Goal: Task Accomplishment & Management: Manage account settings

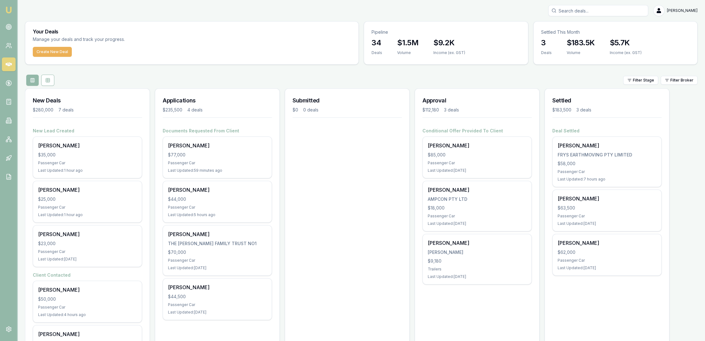
click at [117, 93] on div "New Deals $280,000 7 deals" at bounding box center [87, 108] width 124 height 39
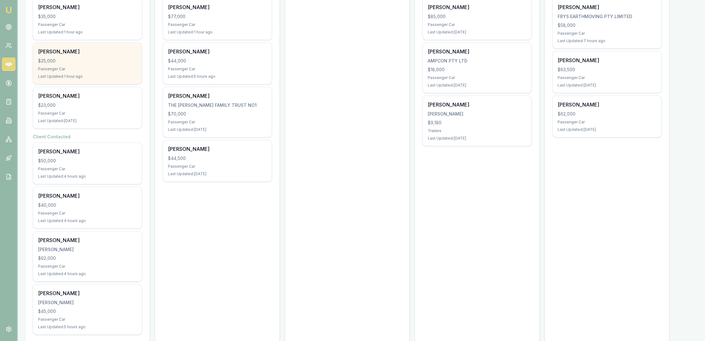
scroll to position [139, 0]
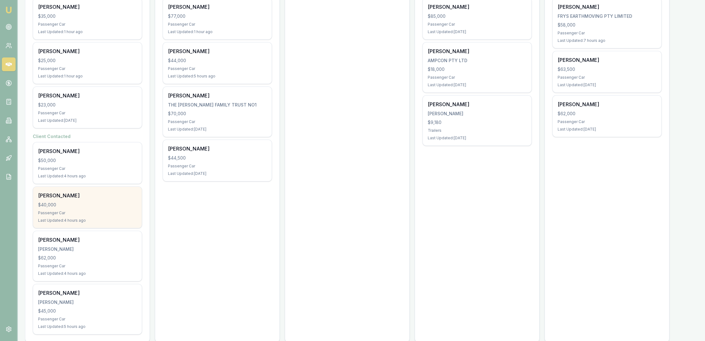
click at [71, 198] on div "[PERSON_NAME]" at bounding box center [87, 195] width 99 height 7
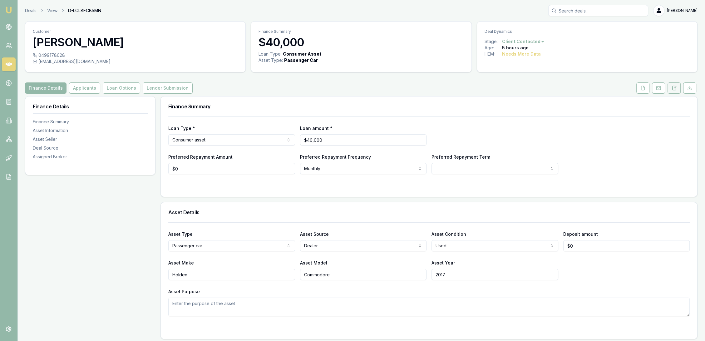
click at [672, 89] on icon at bounding box center [674, 88] width 5 height 5
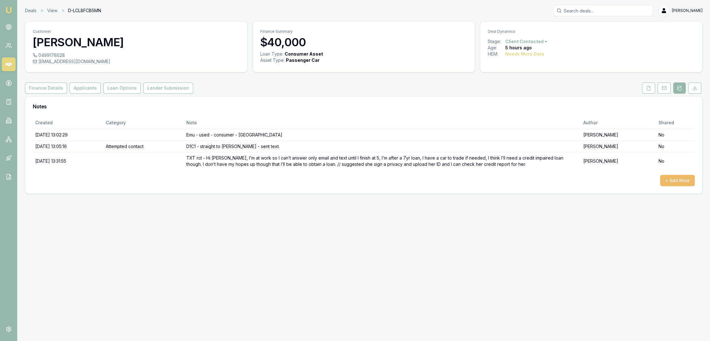
click at [672, 177] on button "+ Add Note" at bounding box center [678, 180] width 35 height 11
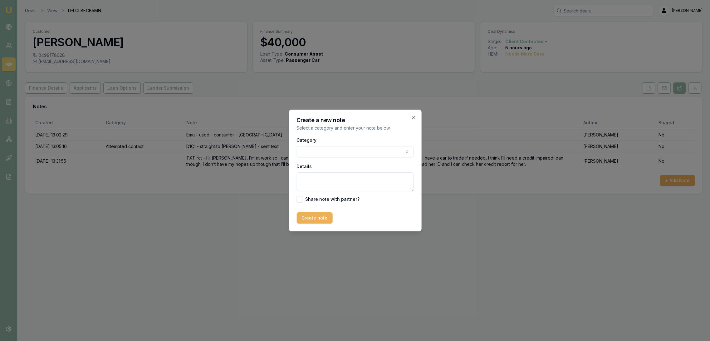
click at [336, 154] on body "Emu Broker Deals View D-LCL8FCB5MN Robyn Adams Toggle Menu Customer Jacqui Kusc…" at bounding box center [355, 170] width 710 height 341
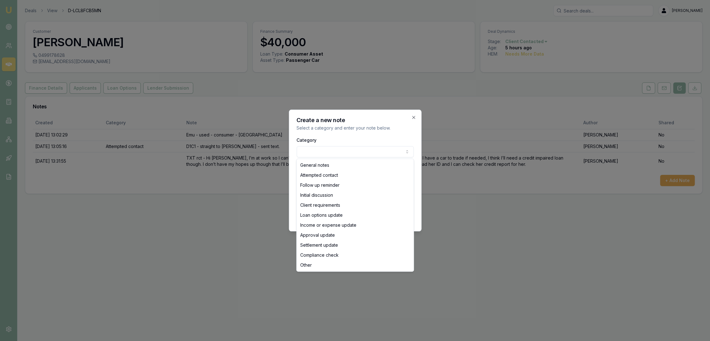
select select "ATTEMPTED_CONTACT"
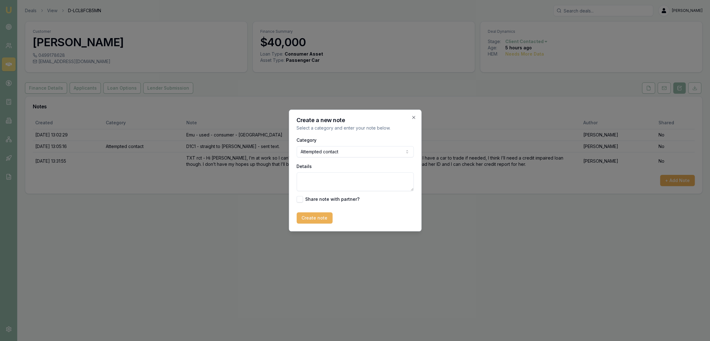
click at [312, 182] on textarea "Details" at bounding box center [355, 181] width 117 height 19
type textarea "S"
type textarea "straight to VM - LM - sent text."
click at [309, 221] on button "Create note" at bounding box center [315, 217] width 36 height 11
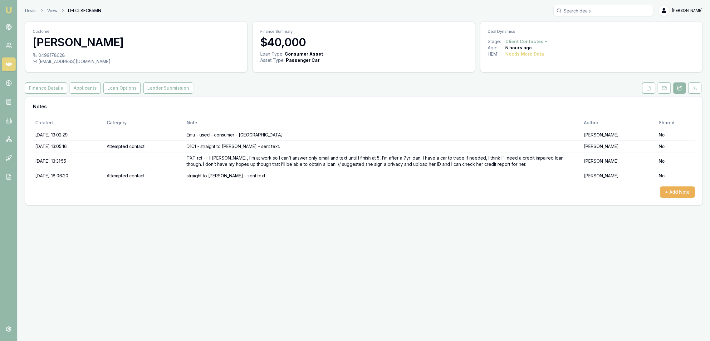
drag, startPoint x: 7, startPoint y: 8, endPoint x: 17, endPoint y: 0, distance: 12.4
click at [7, 8] on img at bounding box center [8, 9] width 7 height 7
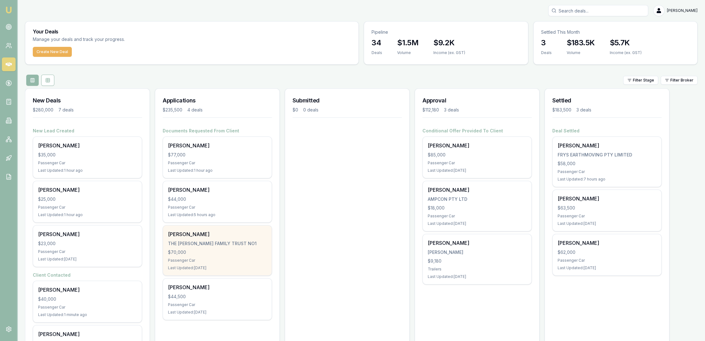
click at [193, 244] on div "THE [PERSON_NAME] FAMILY TRUST NO1" at bounding box center [217, 243] width 99 height 6
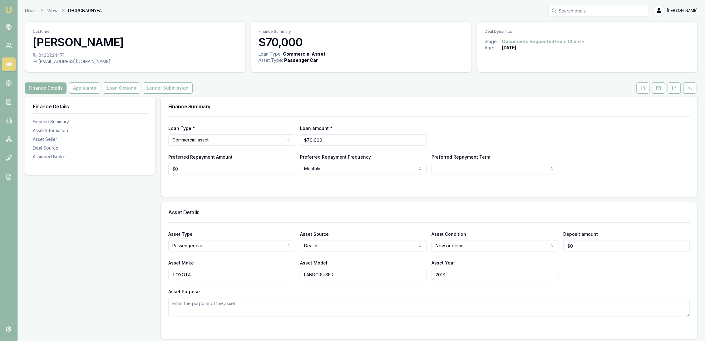
drag, startPoint x: 641, startPoint y: 87, endPoint x: 632, endPoint y: 100, distance: 16.4
click at [641, 87] on icon at bounding box center [642, 88] width 3 height 4
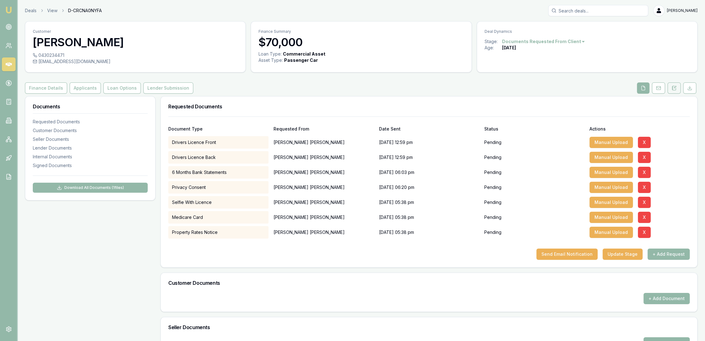
click at [670, 87] on button at bounding box center [674, 87] width 13 height 11
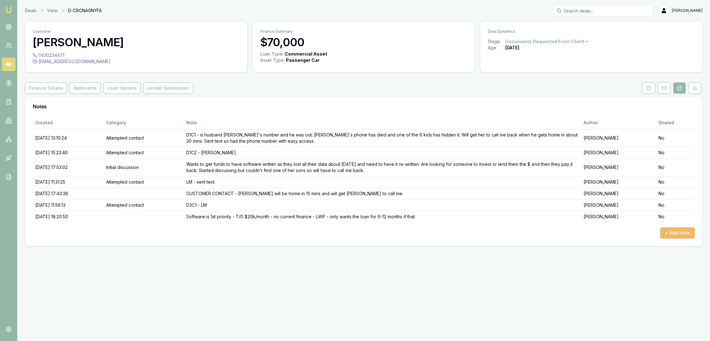
click at [677, 233] on button "+ Add Note" at bounding box center [678, 232] width 35 height 11
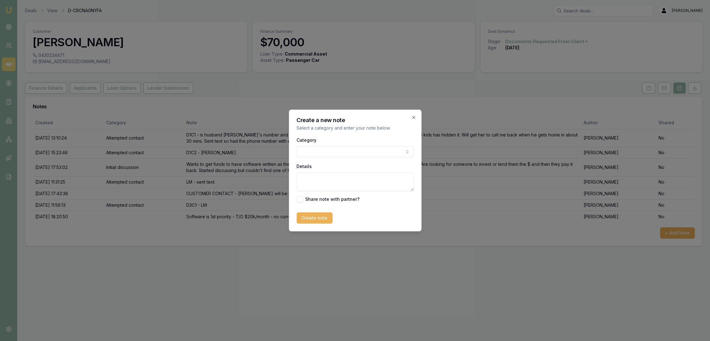
click at [337, 149] on body "Emu Broker Deals View D-CRCNA0NYFA Robyn Adams Toggle Menu Customer CHLOE FINK …" at bounding box center [355, 170] width 710 height 341
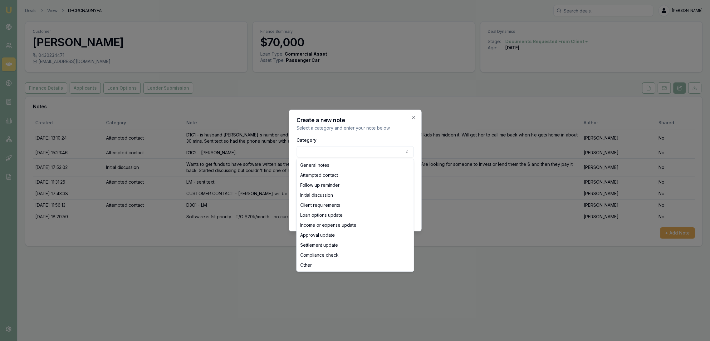
select select "ATTEMPTED_CONTACT"
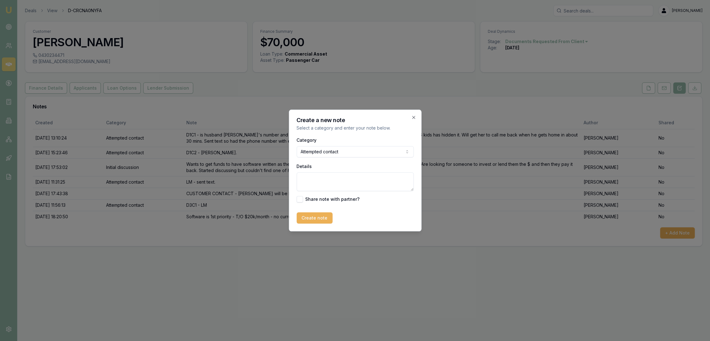
click at [312, 182] on textarea "Details" at bounding box center [355, 181] width 117 height 19
type textarea "Doc FU - LM - sent text."
click at [306, 216] on button "Create note" at bounding box center [315, 217] width 36 height 11
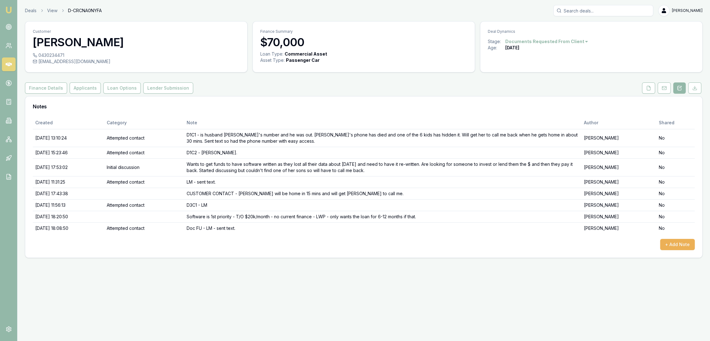
click at [10, 8] on img at bounding box center [8, 9] width 7 height 7
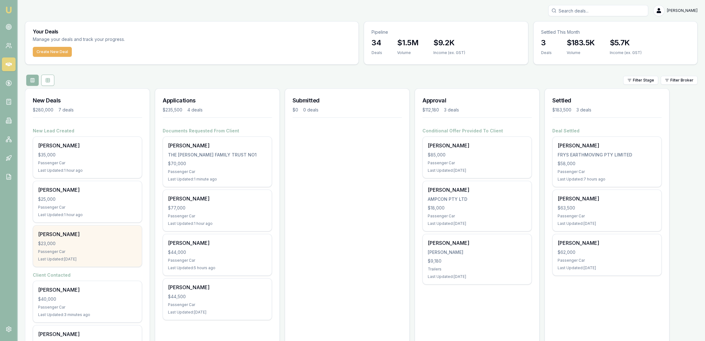
click at [87, 253] on div "Passenger Car" at bounding box center [87, 251] width 99 height 5
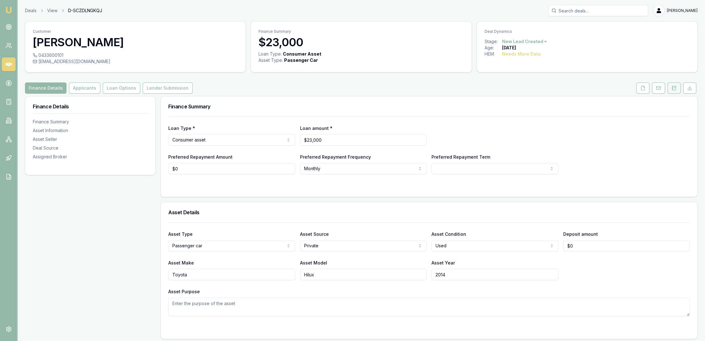
click at [678, 89] on button at bounding box center [674, 87] width 13 height 11
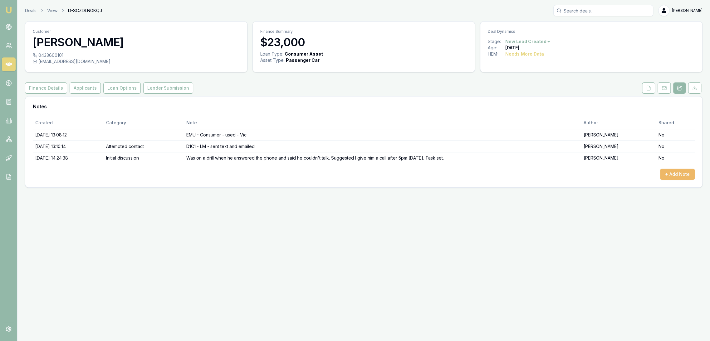
click at [676, 170] on button "+ Add Note" at bounding box center [678, 174] width 35 height 11
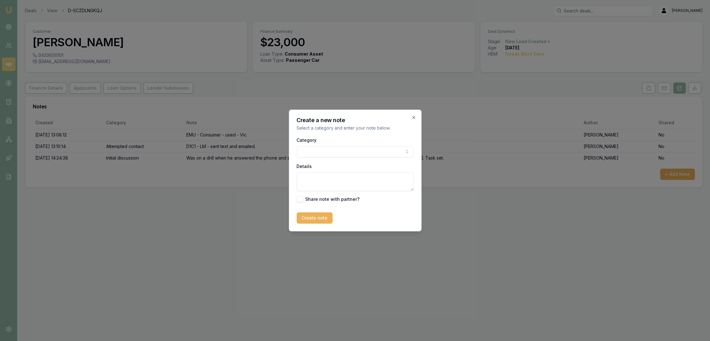
click at [327, 151] on body "Emu Broker Deals View D-SCZDLNGKQJ Robyn Adams Toggle Menu Customer Dylan Higgi…" at bounding box center [355, 170] width 710 height 341
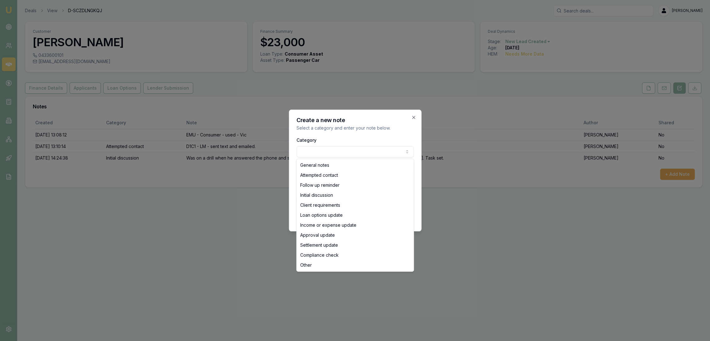
select select "ATTEMPTED_CONTACT"
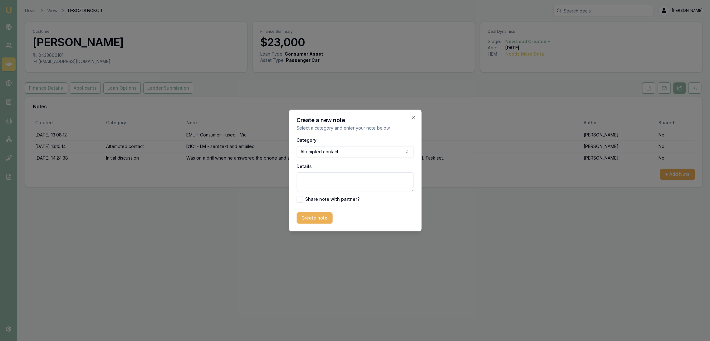
click at [314, 179] on textarea "Details" at bounding box center [355, 181] width 117 height 19
type textarea "D2C1 - LM - sent text"
click at [321, 220] on button "Create note" at bounding box center [315, 217] width 36 height 11
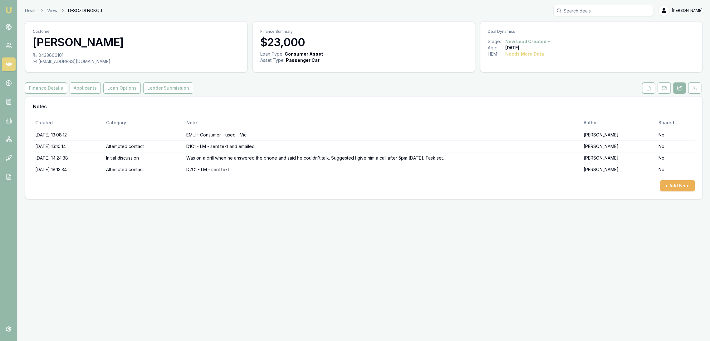
drag, startPoint x: 8, startPoint y: 12, endPoint x: 18, endPoint y: 2, distance: 14.4
click at [8, 12] on img at bounding box center [8, 9] width 7 height 7
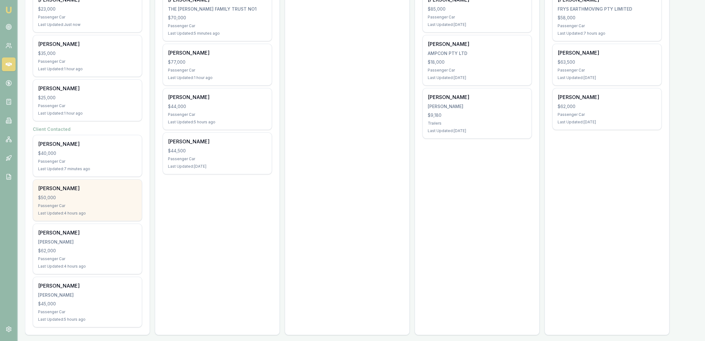
scroll to position [149, 0]
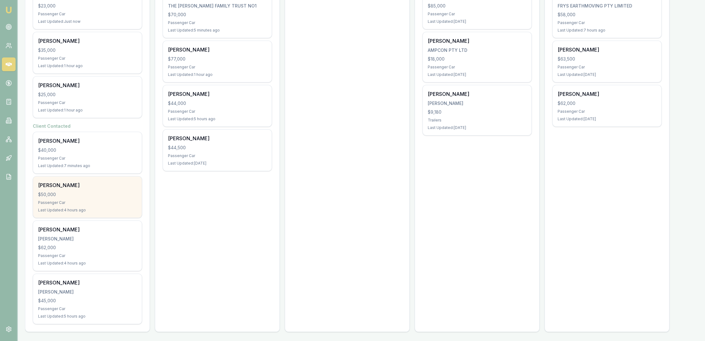
click at [93, 198] on div "Romeo Canlas $50,000 Passenger Car Last Updated: 4 hours ago" at bounding box center [87, 196] width 109 height 41
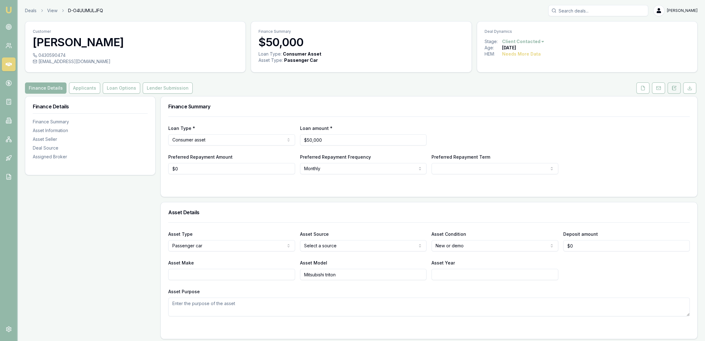
click at [675, 86] on icon at bounding box center [674, 88] width 5 height 5
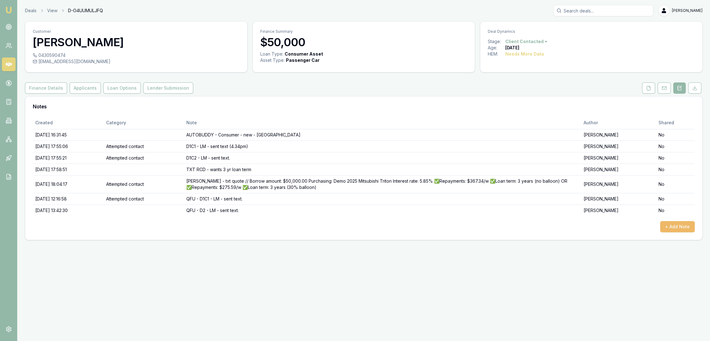
click at [690, 226] on button "+ Add Note" at bounding box center [678, 226] width 35 height 11
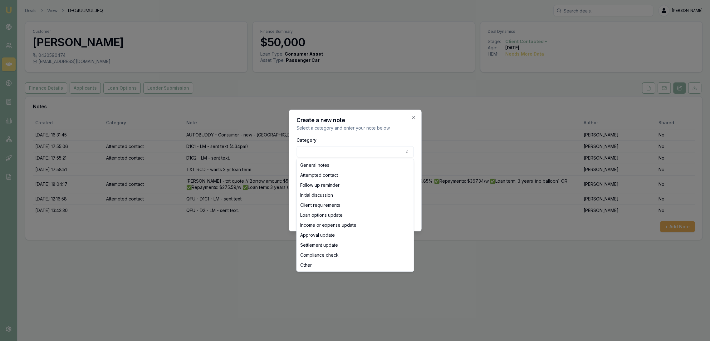
click at [313, 152] on body "Emu Broker Deals View D-O4UUMULJFQ [PERSON_NAME] Toggle Menu Customer [PERSON_N…" at bounding box center [355, 170] width 710 height 341
select select "ATTEMPTED_CONTACT"
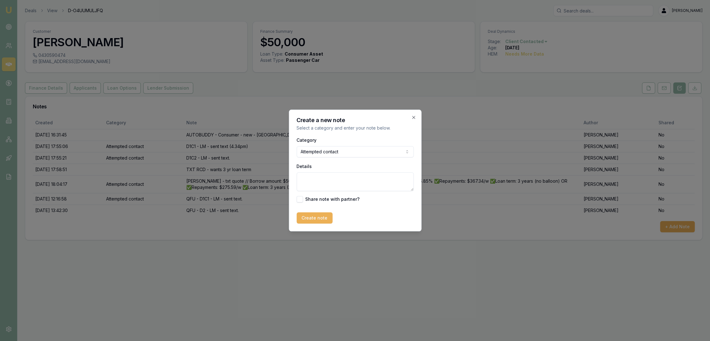
click at [310, 181] on textarea "Details" at bounding box center [355, 181] width 117 height 19
type textarea "QFU D2C2 - LM"
click at [320, 218] on button "Create note" at bounding box center [315, 217] width 36 height 11
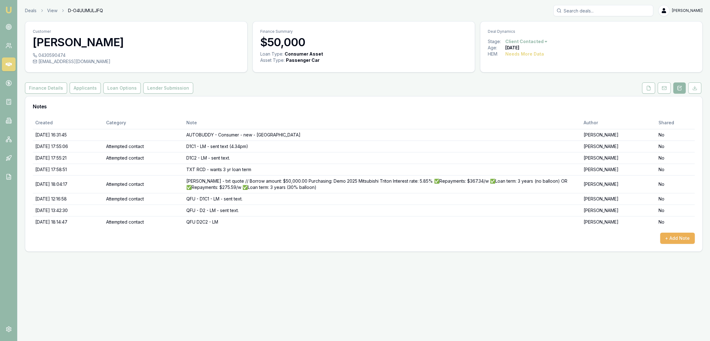
drag, startPoint x: 9, startPoint y: 7, endPoint x: 22, endPoint y: 4, distance: 12.5
click at [9, 7] on img at bounding box center [8, 9] width 7 height 7
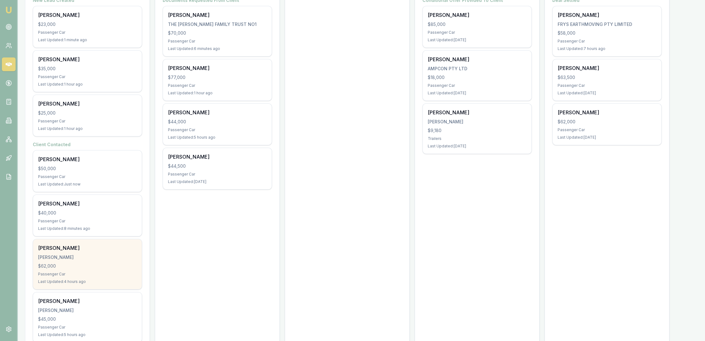
scroll to position [149, 0]
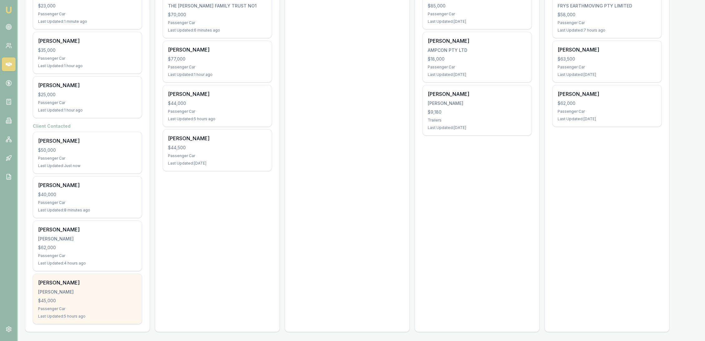
click at [84, 298] on div "$45,000" at bounding box center [87, 301] width 99 height 6
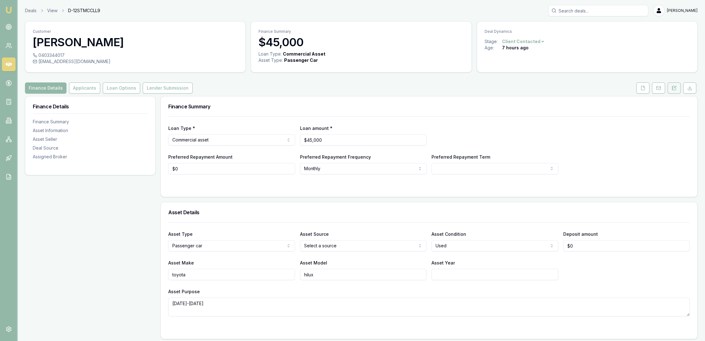
click at [676, 86] on icon at bounding box center [674, 88] width 5 height 5
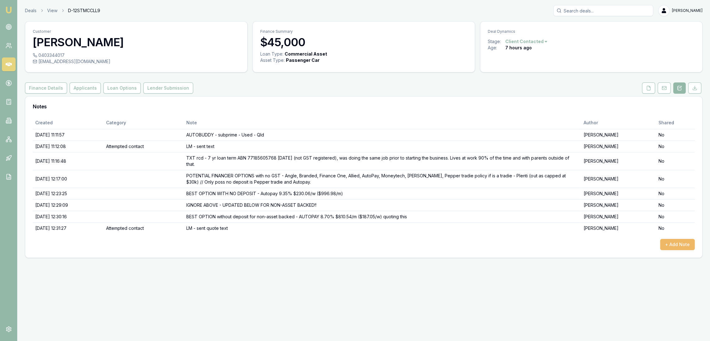
click at [684, 241] on button "+ Add Note" at bounding box center [678, 244] width 35 height 11
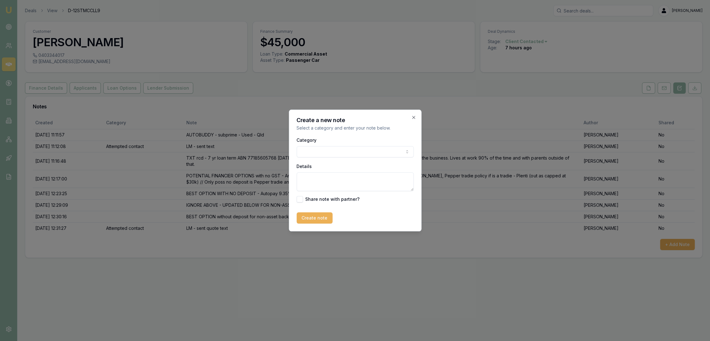
click at [323, 151] on body "Emu Broker Deals View D-12STMCCLL9 [PERSON_NAME] Toggle Menu Customer [PERSON_N…" at bounding box center [355, 170] width 710 height 341
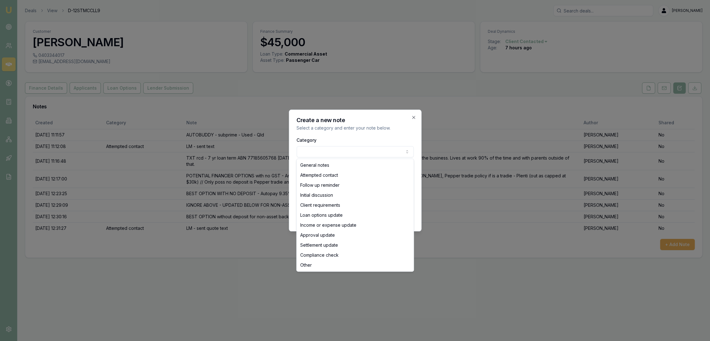
select select "ATTEMPTED_CONTACT"
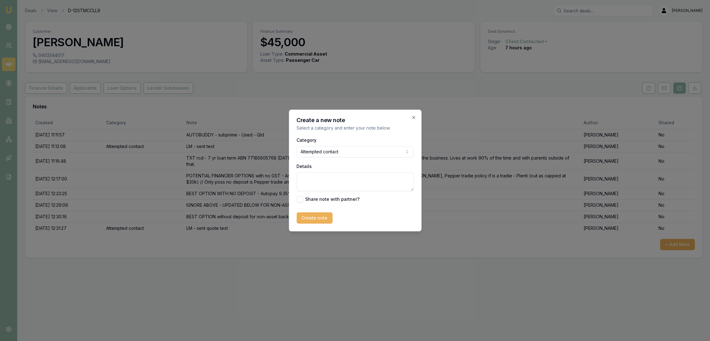
click at [315, 182] on textarea "Details" at bounding box center [355, 181] width 117 height 19
type textarea "q"
type textarea "QFU D1 - LM - sent text."
drag, startPoint x: 308, startPoint y: 216, endPoint x: 144, endPoint y: 182, distance: 167.4
click at [308, 216] on button "Create note" at bounding box center [315, 217] width 36 height 11
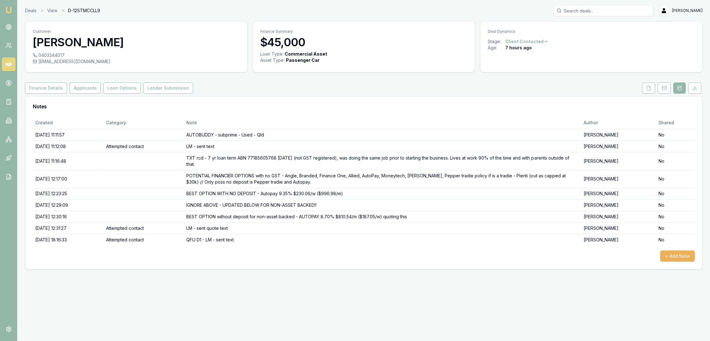
drag, startPoint x: 4, startPoint y: 7, endPoint x: 7, endPoint y: 6, distance: 3.2
click at [5, 7] on link "Emu Broker" at bounding box center [9, 10] width 10 height 10
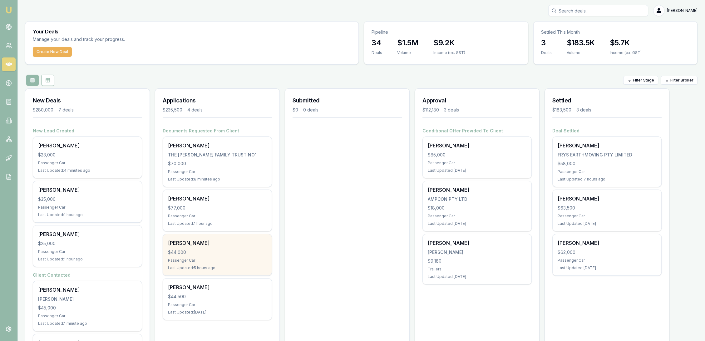
click at [207, 247] on div "Darren Rossborough $44,000 Passenger Car Last Updated: 5 hours ago" at bounding box center [217, 254] width 109 height 41
click at [199, 244] on div "[PERSON_NAME]" at bounding box center [217, 242] width 99 height 7
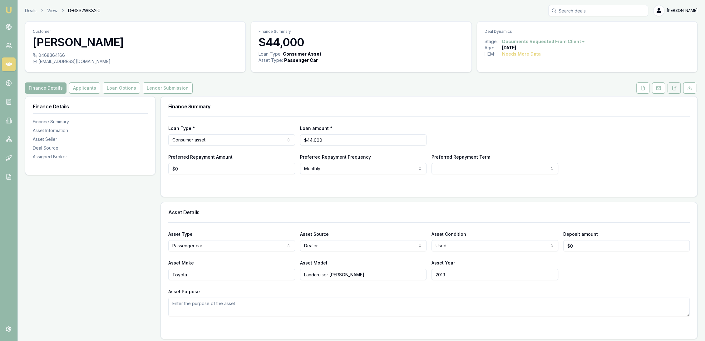
click at [676, 87] on icon at bounding box center [674, 88] width 5 height 5
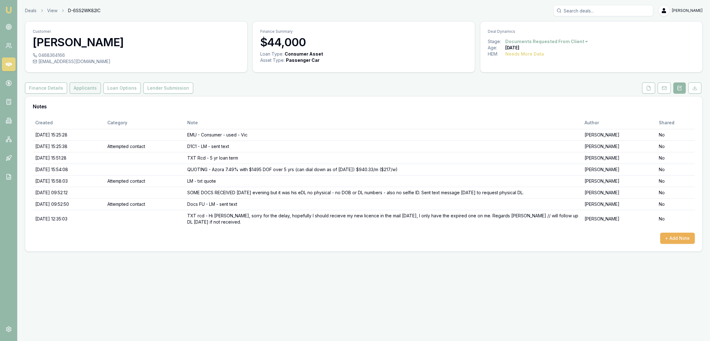
click at [78, 84] on button "Applicants" at bounding box center [85, 87] width 31 height 11
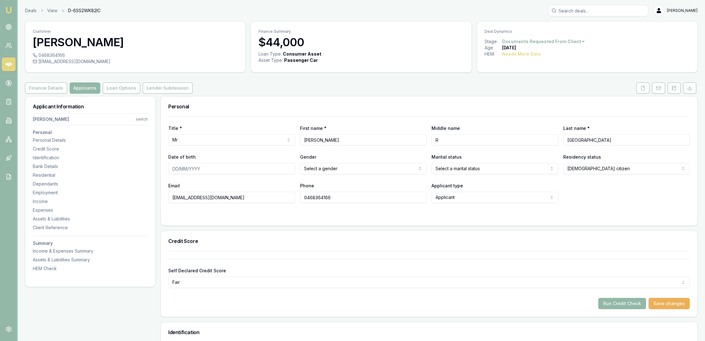
click at [172, 167] on input "Date of birth" at bounding box center [231, 168] width 127 height 11
type input "[DATE]"
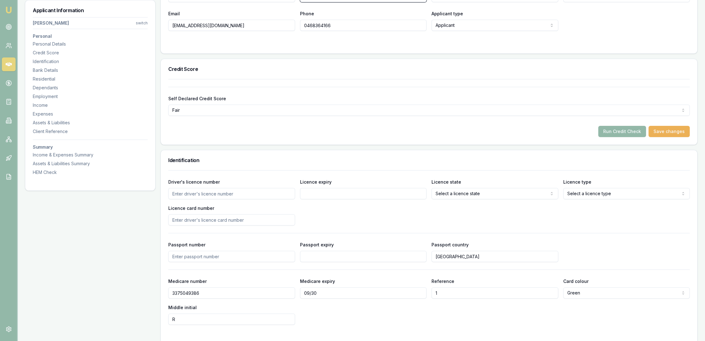
scroll to position [208, 0]
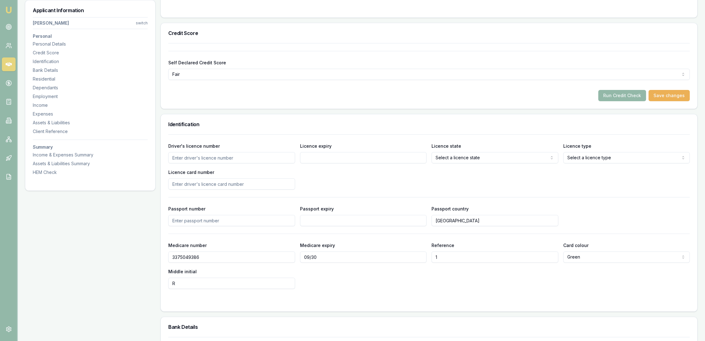
click at [229, 158] on input "Driver's licence number" at bounding box center [231, 157] width 127 height 11
type input "045322048"
type input "1"
type input "[DATE]"
select select "VIC"
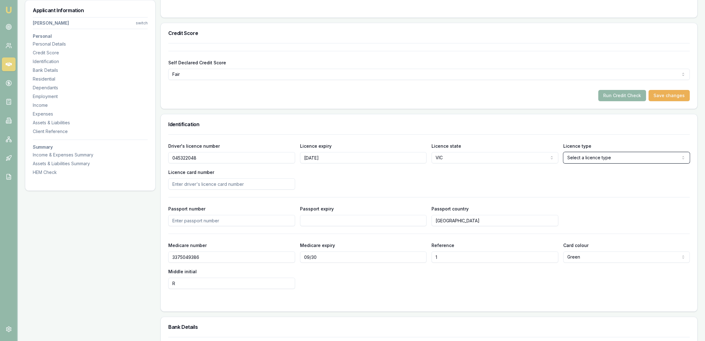
select select "OPEN_LICENCE"
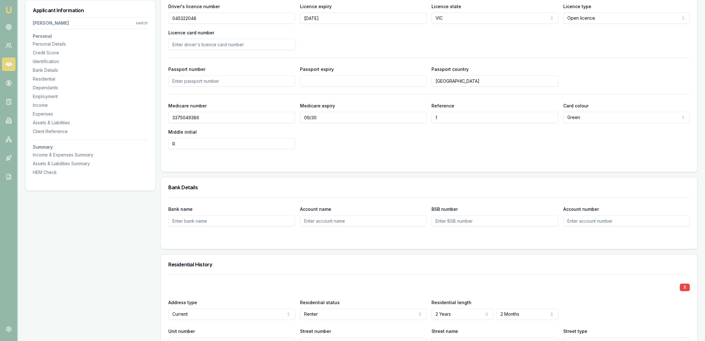
scroll to position [277, 0]
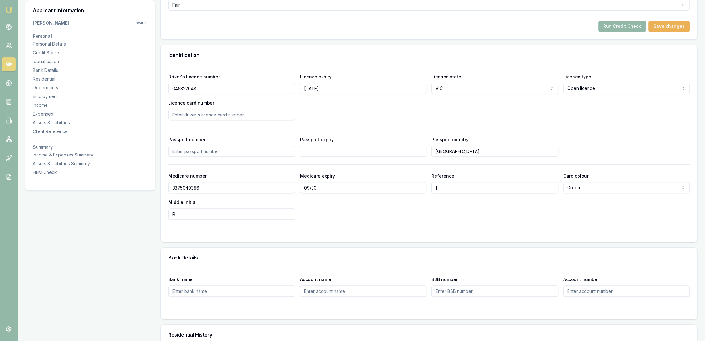
click at [180, 115] on input "Licence card number" at bounding box center [231, 114] width 127 height 11
type input "P5247593"
click at [393, 116] on div "Driver's licence number [DRIVERS_LICENSE_NUMBER] Licence expiry [DATE] Licence …" at bounding box center [429, 96] width 522 height 47
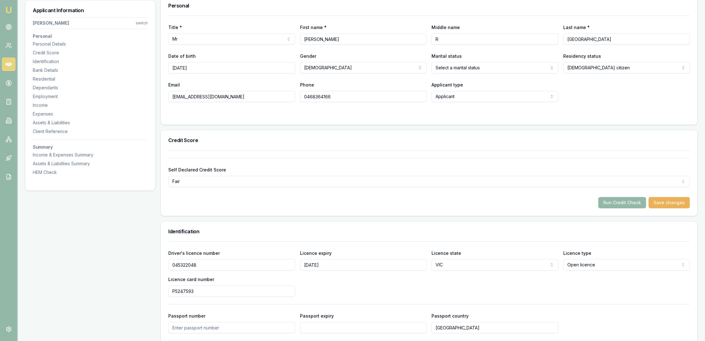
scroll to position [95, 0]
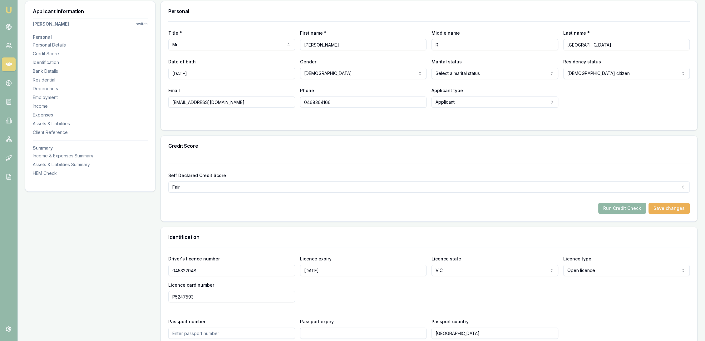
click at [633, 205] on button "Run Credit Check" at bounding box center [622, 208] width 48 height 11
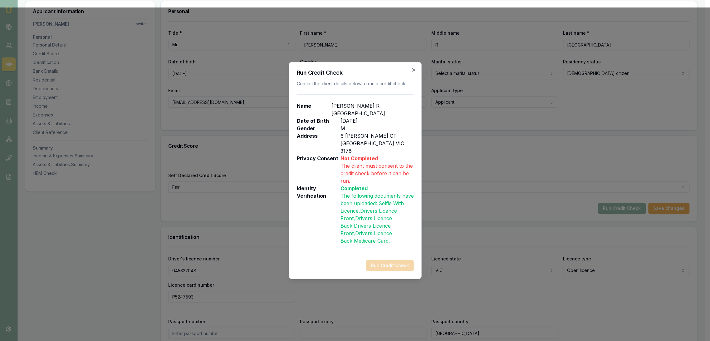
click at [414, 71] on icon "button" at bounding box center [413, 69] width 3 height 3
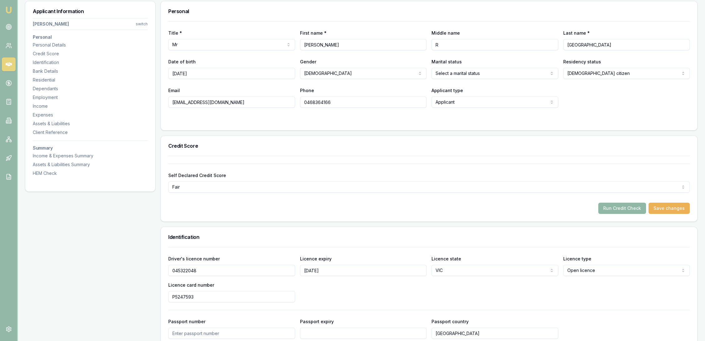
click at [622, 206] on button "Run Credit Check" at bounding box center [622, 208] width 48 height 11
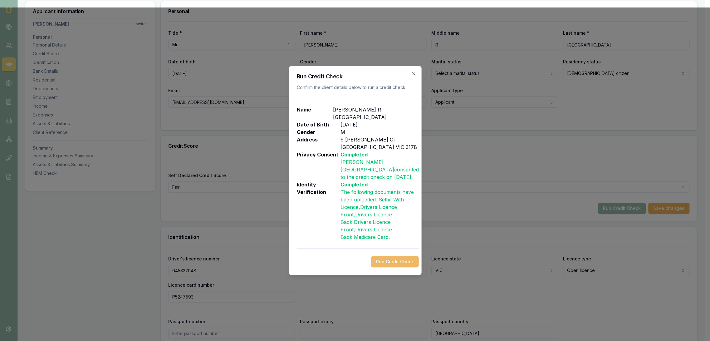
click at [397, 256] on button "Run Credit Check" at bounding box center [395, 261] width 48 height 11
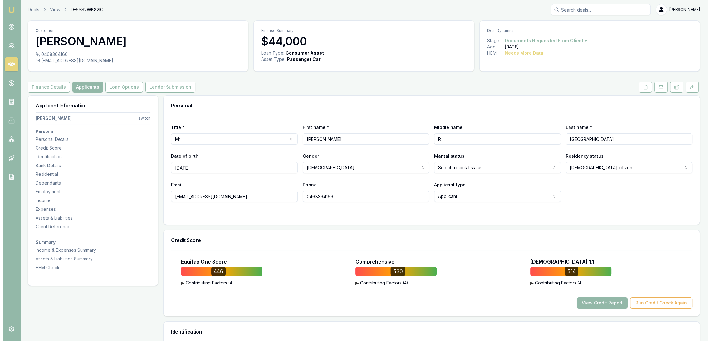
scroll to position [0, 0]
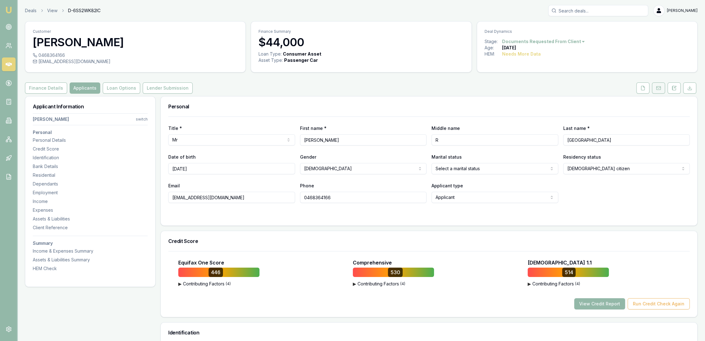
drag, startPoint x: 672, startPoint y: 91, endPoint x: 664, endPoint y: 92, distance: 8.6
click at [672, 91] on button at bounding box center [674, 87] width 13 height 11
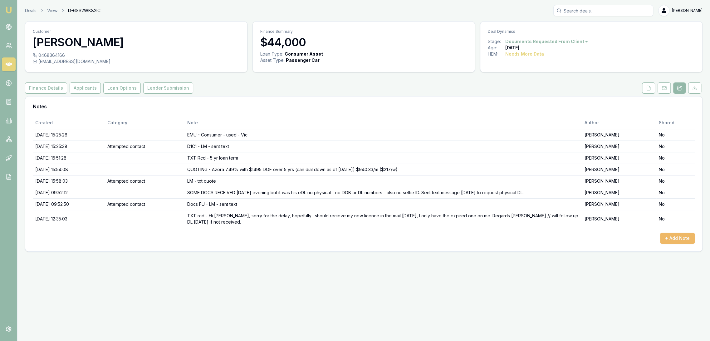
click at [670, 236] on button "+ Add Note" at bounding box center [678, 238] width 35 height 11
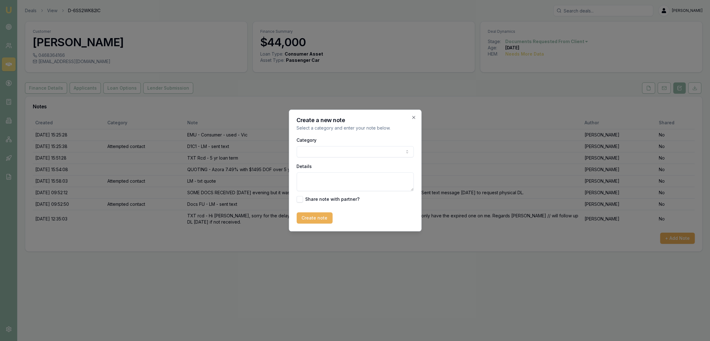
click at [313, 178] on textarea "Details" at bounding box center [355, 181] width 117 height 19
type textarea "DL and selfie rcd"
click at [302, 218] on button "Create note" at bounding box center [315, 217] width 36 height 11
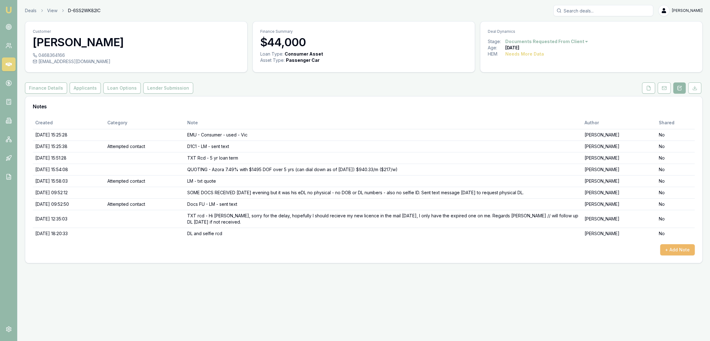
click at [679, 245] on button "+ Add Note" at bounding box center [678, 249] width 35 height 11
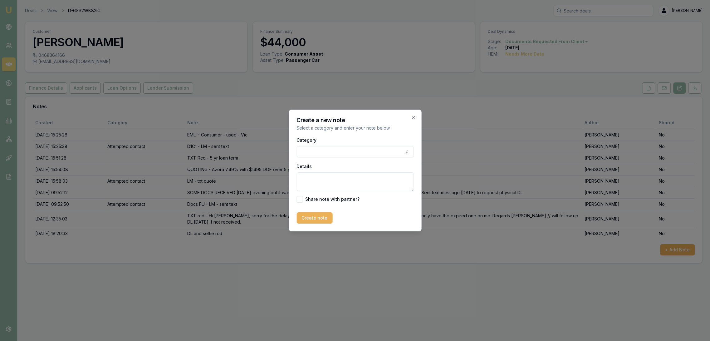
click at [314, 183] on textarea "Details" at bounding box center [355, 181] width 117 height 19
type textarea "C"
click at [349, 189] on textarea "EQUIFAX 446 530 514 - 1 default $3878 listed [DATE] PL to Credit Corp // Curren…" at bounding box center [355, 181] width 117 height 19
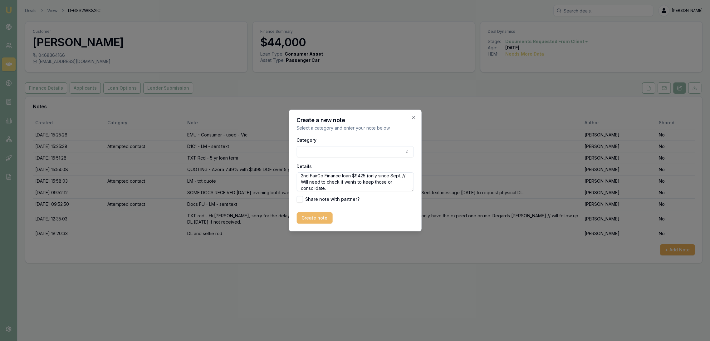
type textarea "EQUIFAX 446 530 514 - 1 default $3878 listed [DATE] PL to Credit Corp // Curren…"
click at [301, 221] on button "Create note" at bounding box center [315, 217] width 36 height 11
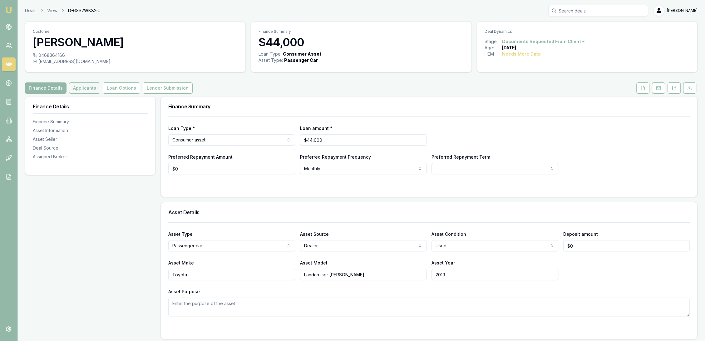
click at [73, 87] on button "Applicants" at bounding box center [84, 87] width 31 height 11
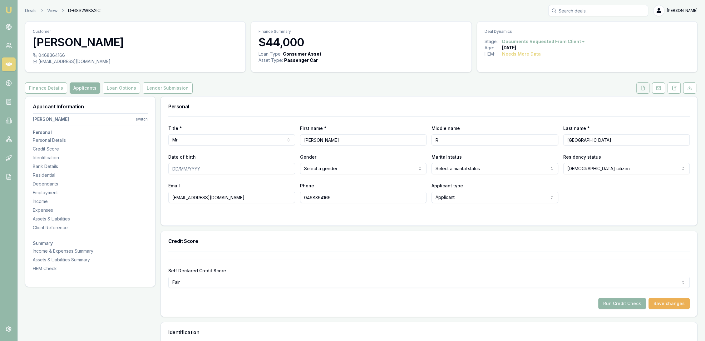
click at [648, 86] on button at bounding box center [642, 87] width 13 height 11
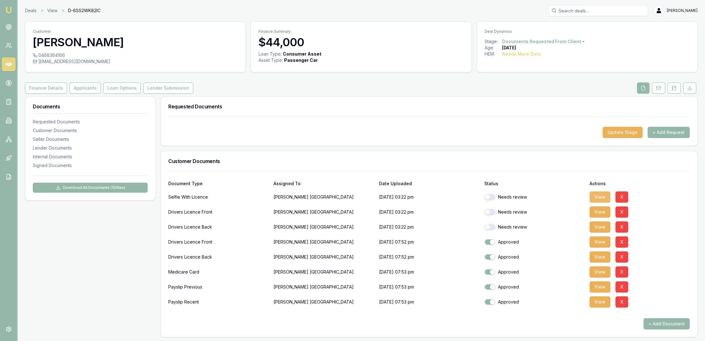
click at [601, 194] on button "View" at bounding box center [600, 196] width 21 height 11
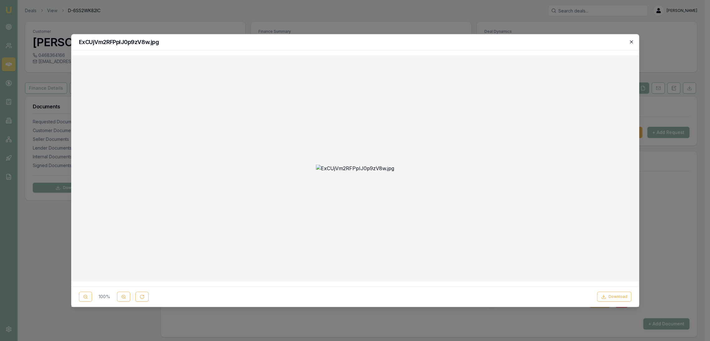
click at [631, 42] on icon "button" at bounding box center [631, 41] width 3 height 3
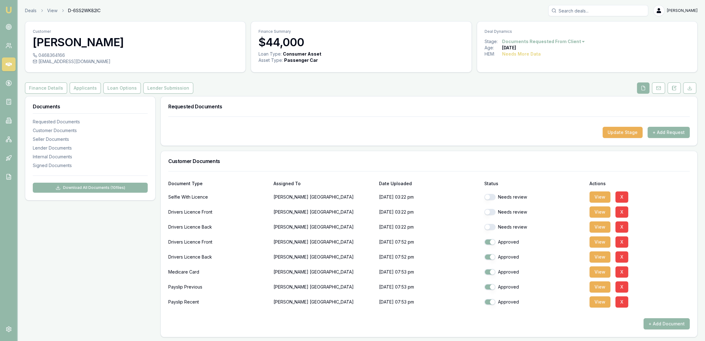
click at [491, 195] on button "button" at bounding box center [489, 197] width 11 height 6
click at [599, 209] on button "View" at bounding box center [600, 211] width 21 height 11
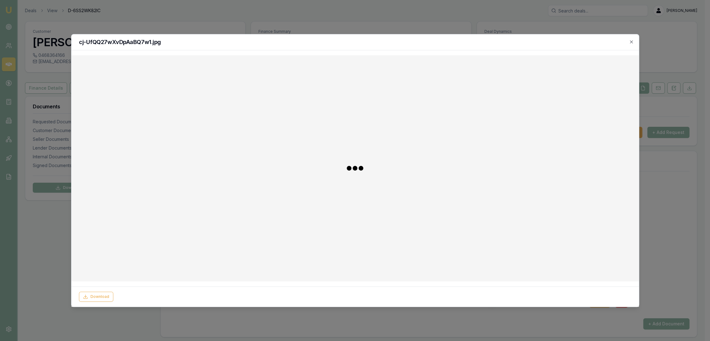
checkbox input "false"
checkbox input "true"
click at [633, 41] on icon "button" at bounding box center [631, 41] width 5 height 5
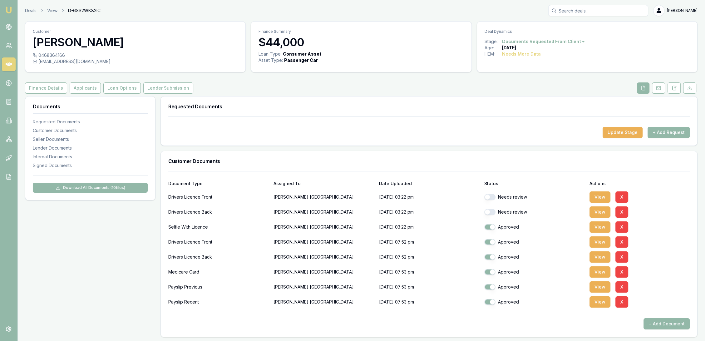
drag, startPoint x: 492, startPoint y: 194, endPoint x: 488, endPoint y: 196, distance: 4.5
click at [491, 194] on button "button" at bounding box center [489, 197] width 11 height 6
checkbox input "false"
checkbox input "true"
click at [599, 212] on button "View" at bounding box center [600, 211] width 21 height 11
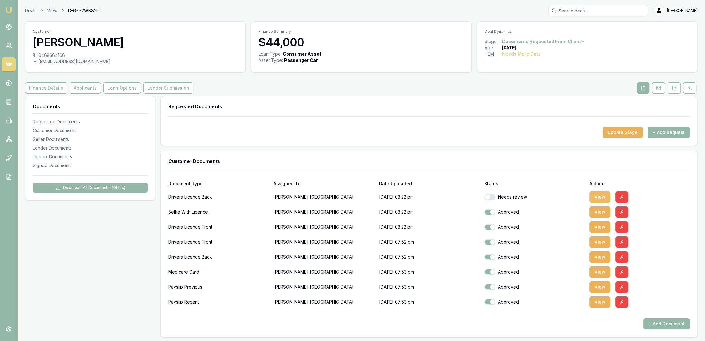
click at [593, 198] on button "View" at bounding box center [600, 196] width 21 height 11
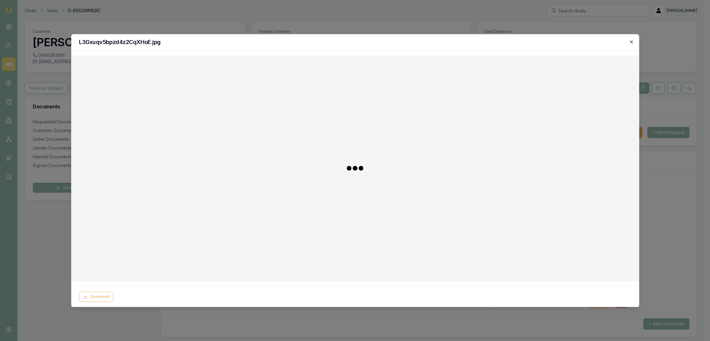
click at [633, 44] on icon "button" at bounding box center [631, 41] width 5 height 5
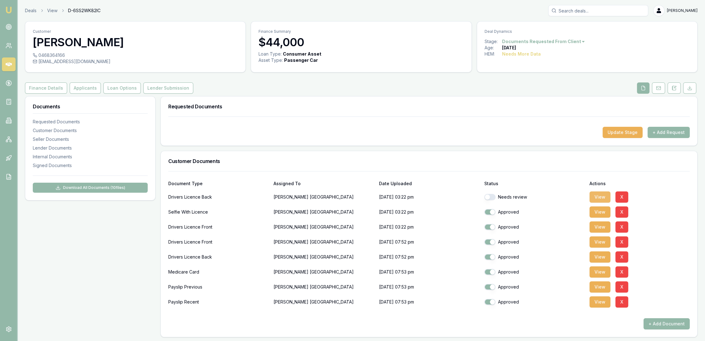
click at [595, 197] on button "View" at bounding box center [600, 196] width 21 height 11
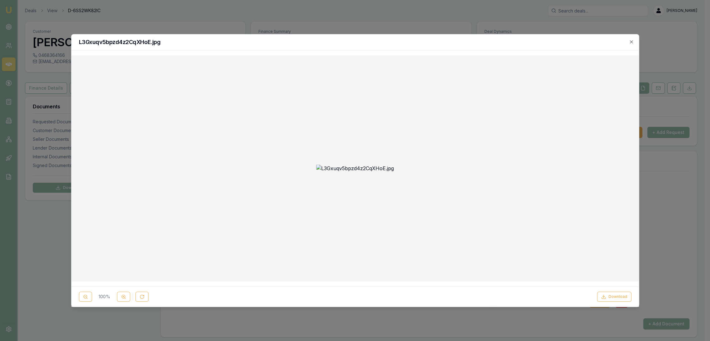
drag, startPoint x: 633, startPoint y: 42, endPoint x: 622, endPoint y: 55, distance: 16.6
click at [633, 42] on icon "button" at bounding box center [631, 41] width 5 height 5
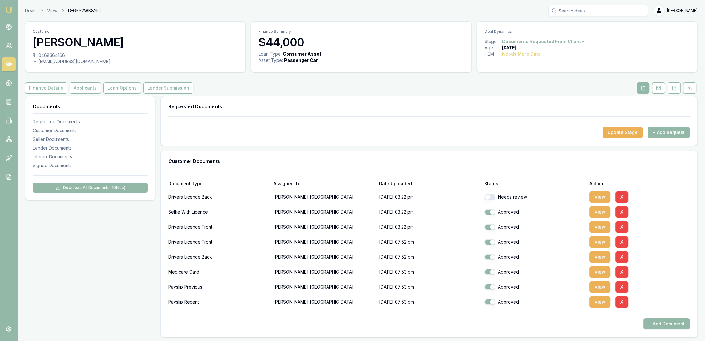
click at [495, 197] on button "button" at bounding box center [489, 197] width 11 height 6
checkbox input "true"
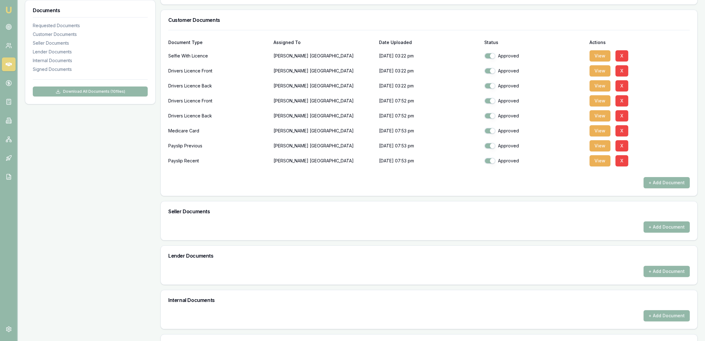
scroll to position [235, 0]
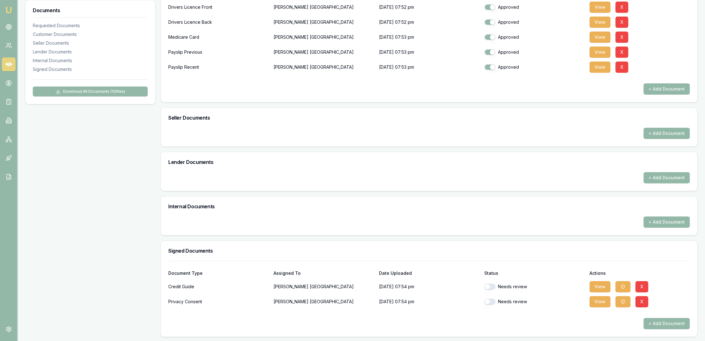
drag, startPoint x: 492, startPoint y: 279, endPoint x: 492, endPoint y: 285, distance: 5.9
click at [493, 280] on div "Needs review" at bounding box center [534, 286] width 100 height 12
click at [491, 282] on div "Needs review" at bounding box center [534, 286] width 100 height 12
click at [491, 300] on button "button" at bounding box center [489, 302] width 11 height 6
checkbox input "true"
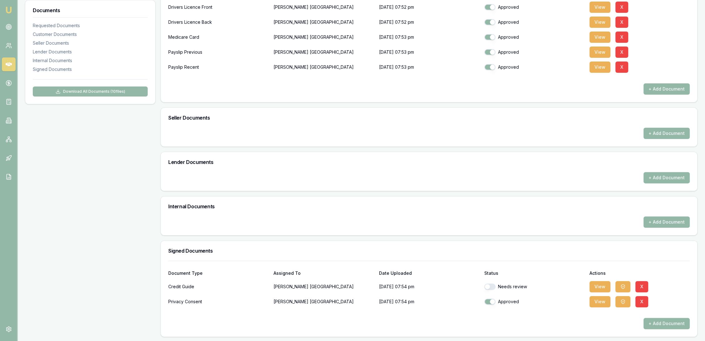
click at [492, 284] on button "button" at bounding box center [489, 287] width 11 height 6
checkbox input "true"
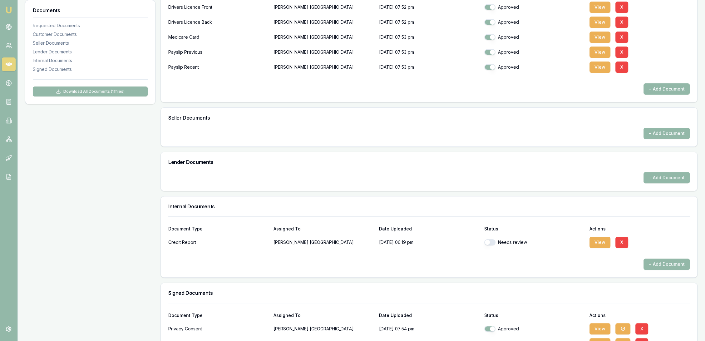
click at [490, 242] on button "button" at bounding box center [489, 242] width 11 height 6
checkbox input "true"
click at [602, 240] on button "View" at bounding box center [600, 242] width 21 height 11
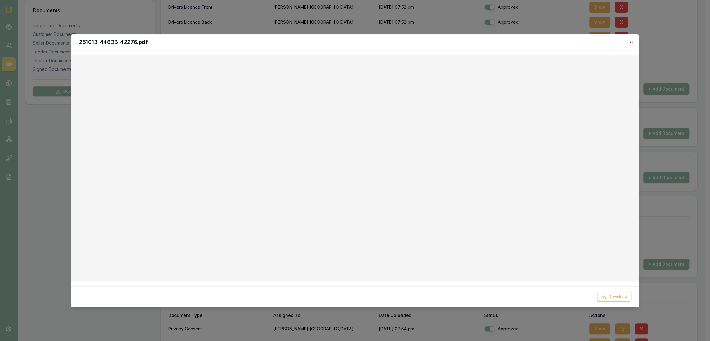
click at [634, 42] on icon "button" at bounding box center [631, 41] width 5 height 5
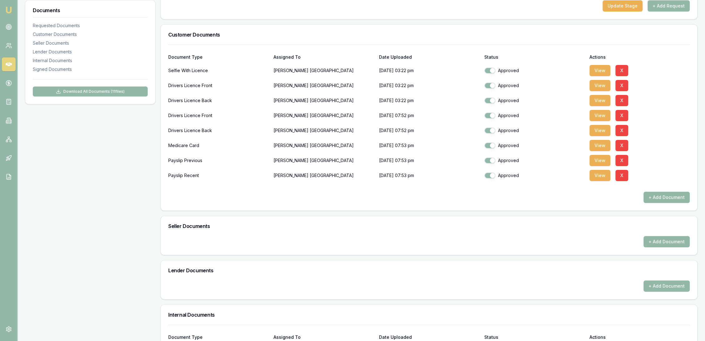
scroll to position [104, 0]
